Goal: Navigation & Orientation: Find specific page/section

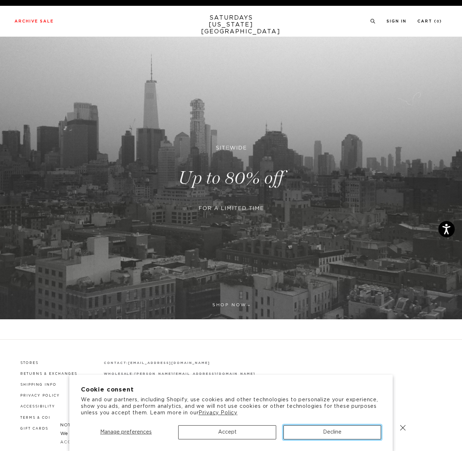
click at [317, 432] on button "Decline" at bounding box center [332, 432] width 98 height 14
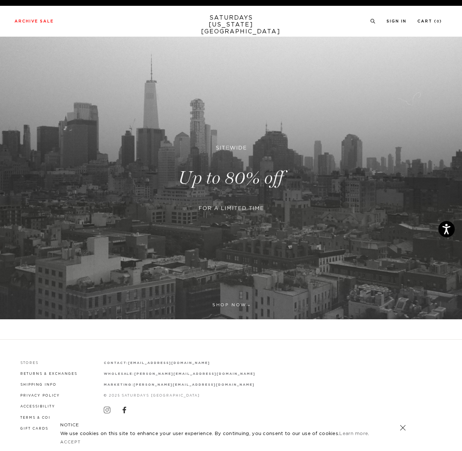
click at [31, 363] on link "Stores" at bounding box center [29, 363] width 18 height 3
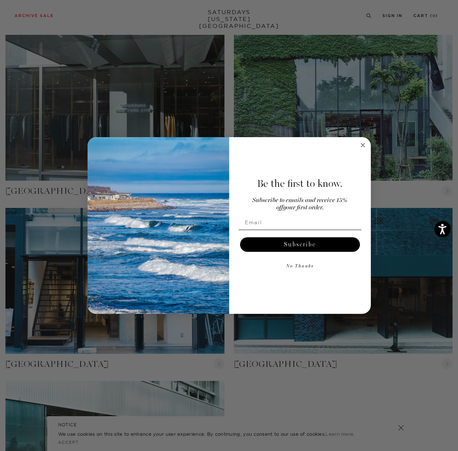
scroll to position [440, 0]
click at [361, 145] on circle "Close dialog" at bounding box center [362, 145] width 8 height 8
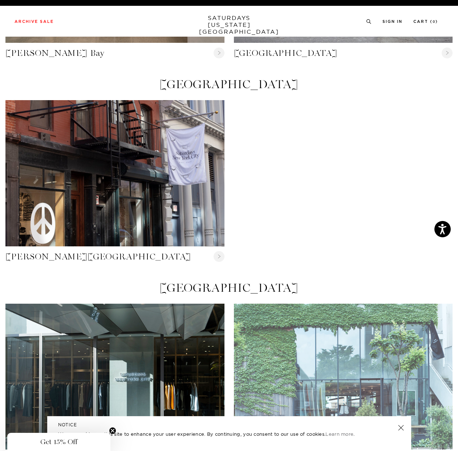
scroll to position [0, 0]
